Goal: Register for event/course

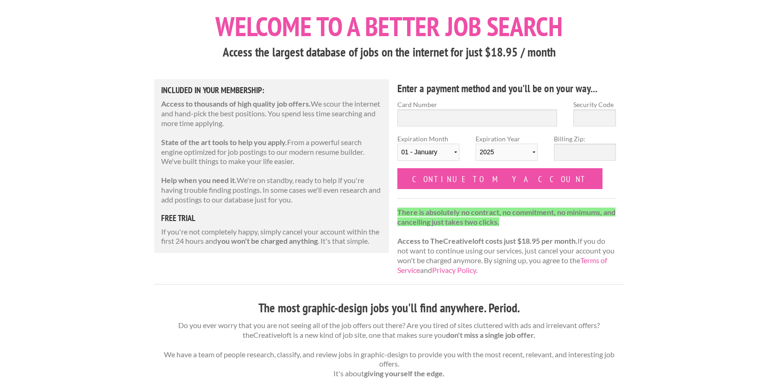
scroll to position [45, 0]
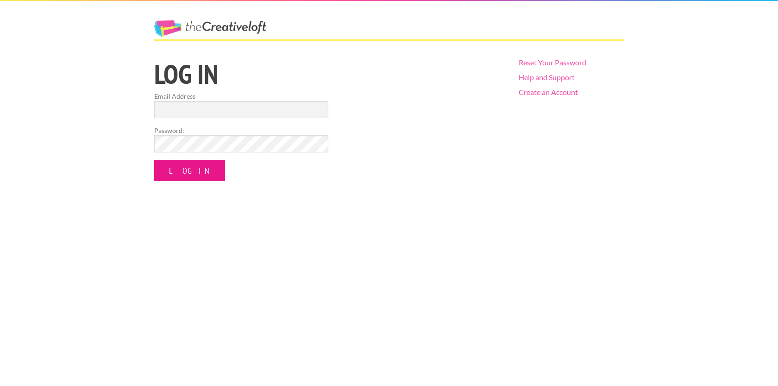
type input "seanpatrickdavis@gmail.com"
click at [177, 170] on input "Log In" at bounding box center [189, 170] width 71 height 21
